Goal: Navigation & Orientation: Go to known website

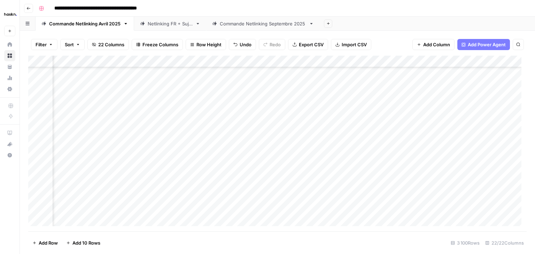
scroll to position [36593, 1240]
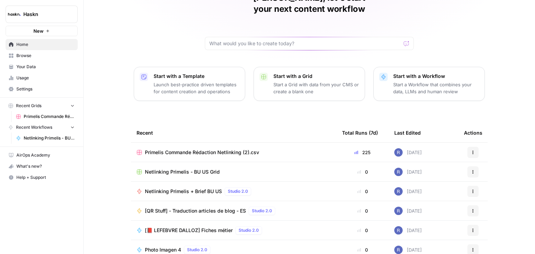
scroll to position [66, 0]
